Goal: Information Seeking & Learning: Check status

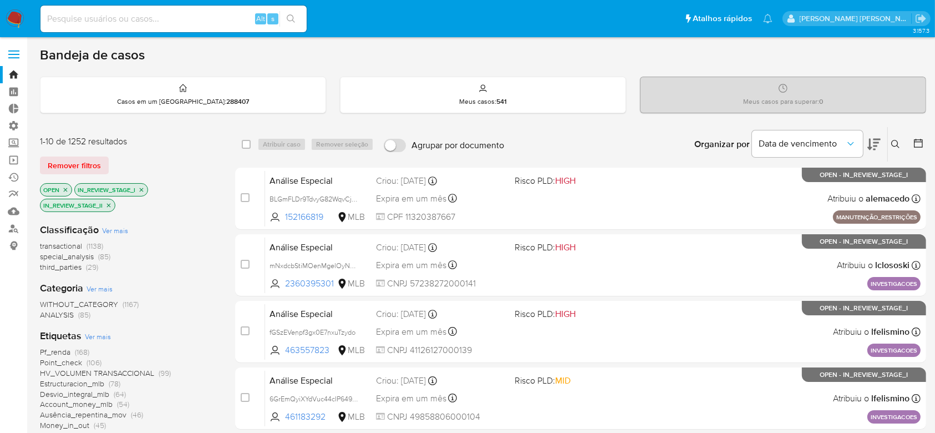
click at [142, 19] on input at bounding box center [173, 19] width 266 height 14
paste input "aySeDmW7w0UxXoyhR03mjavX"
type input "aySeDmW7w0UxXoyhR03mjavX"
click at [292, 20] on icon "search-icon" at bounding box center [291, 18] width 8 height 8
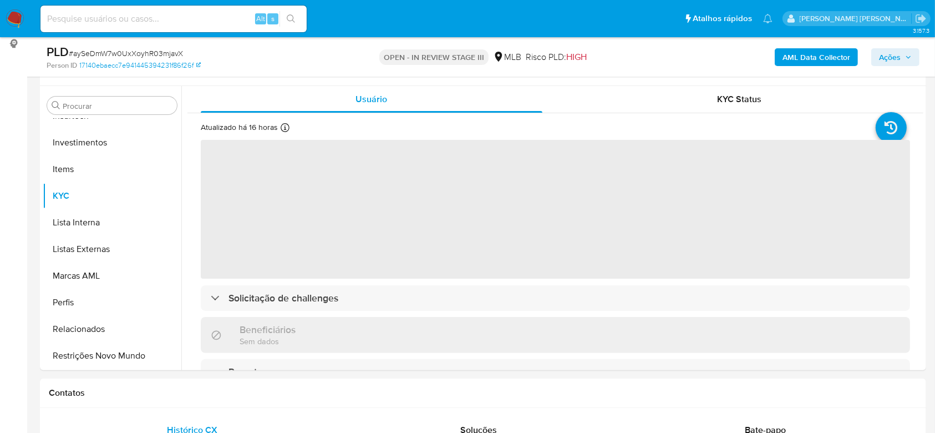
scroll to position [222, 0]
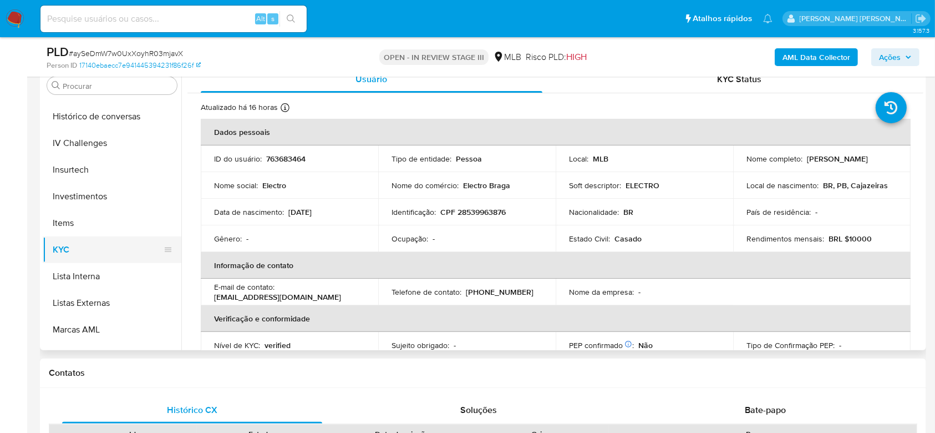
select select "10"
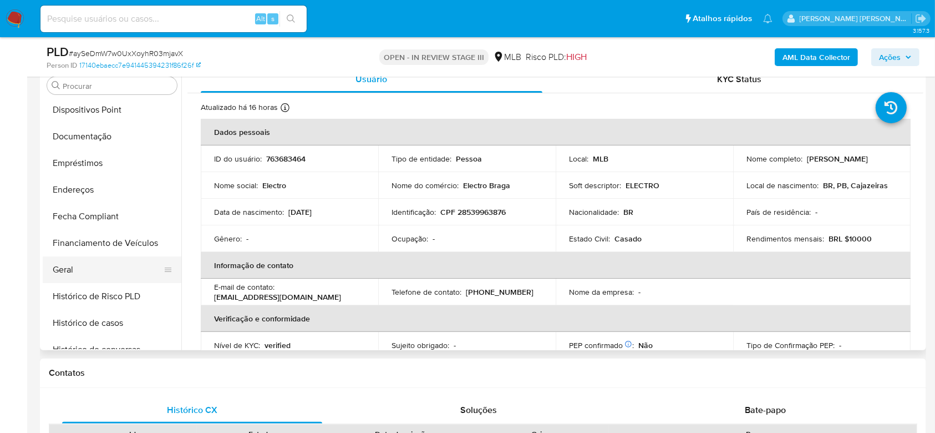
scroll to position [152, 0]
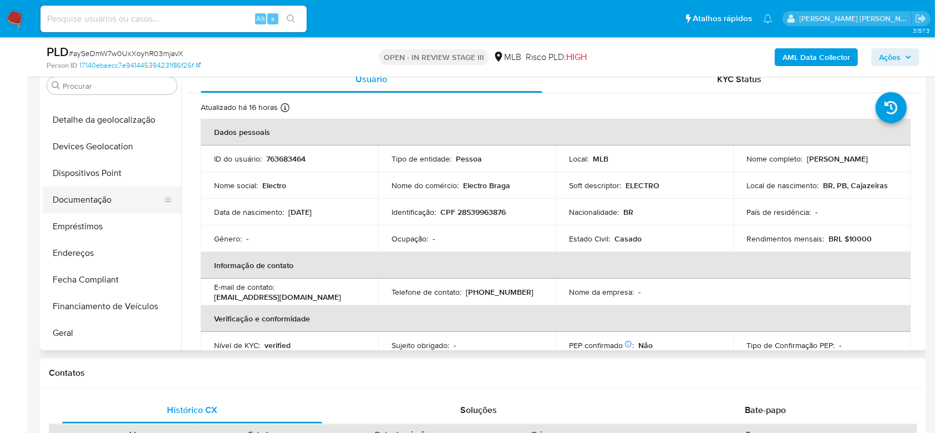
click at [93, 197] on button "Documentação" at bounding box center [108, 199] width 130 height 27
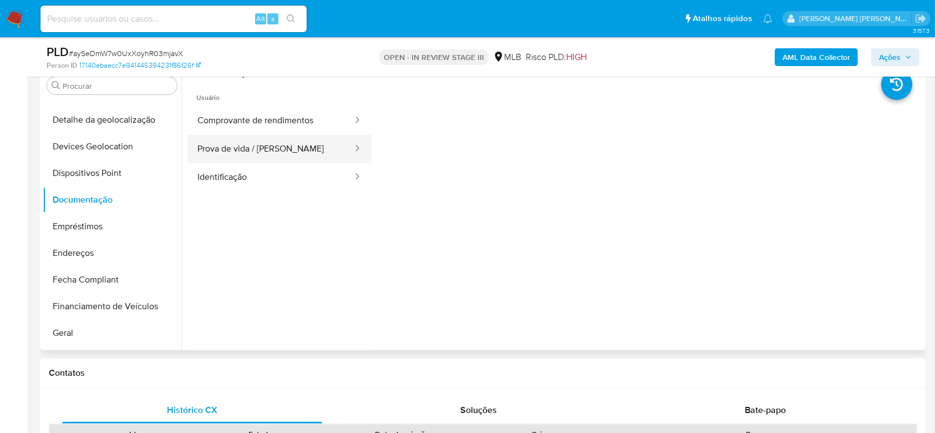
click at [234, 152] on button "Prova de vida / [PERSON_NAME]" at bounding box center [270, 149] width 166 height 28
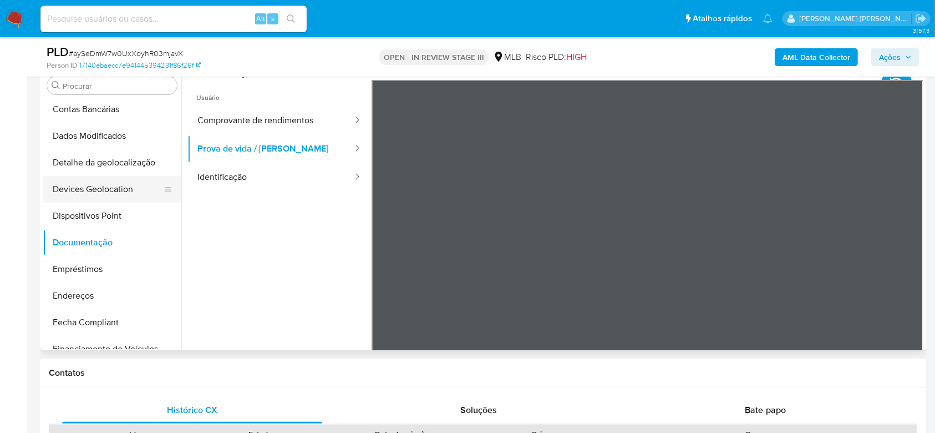
scroll to position [78, 0]
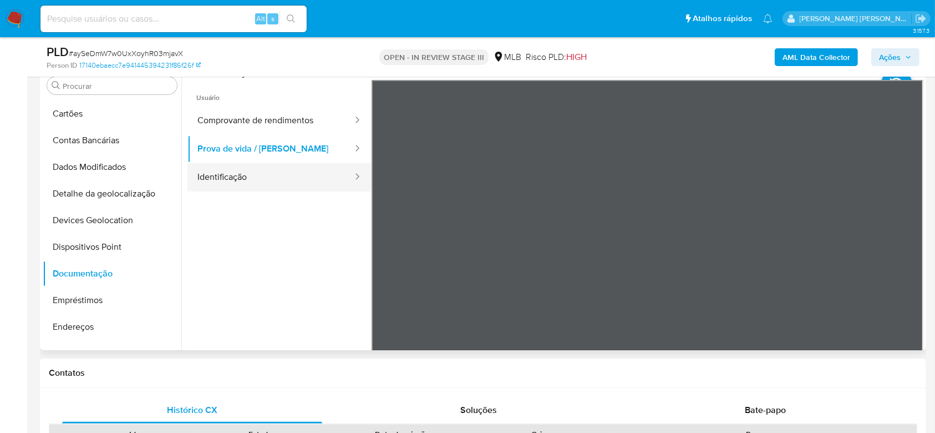
click at [217, 170] on button "Identificação" at bounding box center [270, 177] width 166 height 28
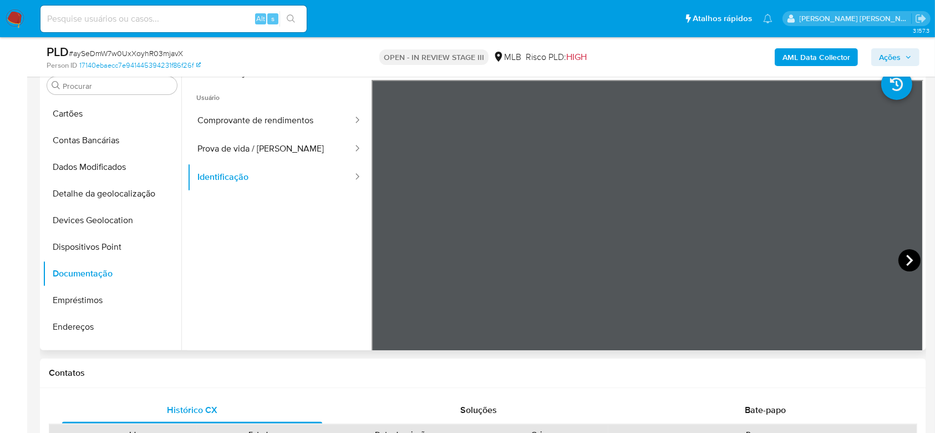
click at [906, 256] on icon at bounding box center [909, 260] width 7 height 11
